Goal: Task Accomplishment & Management: Manage account settings

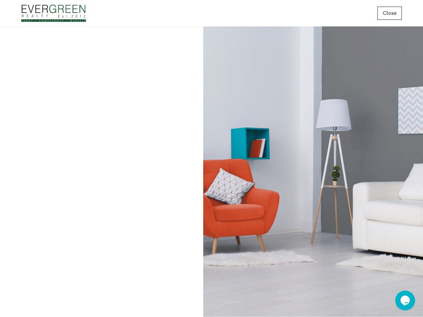
click at [390, 13] on span "Close" at bounding box center [390, 13] width 14 height 8
click at [405, 301] on icon "$i18n('chat', 'chat_widget')" at bounding box center [404, 301] width 9 height 10
